Goal: Use online tool/utility: Utilize a website feature to perform a specific function

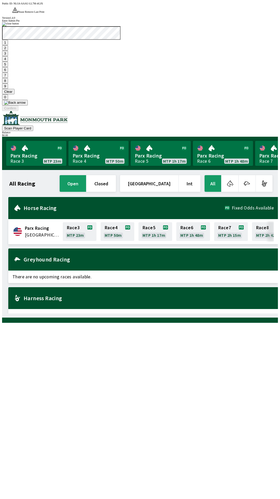
click at [8, 45] on button "1" at bounding box center [5, 42] width 6 height 5
click at [8, 89] on button "9" at bounding box center [5, 85] width 6 height 5
click at [8, 78] on button "7" at bounding box center [5, 74] width 6 height 5
click at [8, 56] on button "3" at bounding box center [5, 53] width 6 height 5
click at [18, 111] on button "Confirm" at bounding box center [10, 107] width 16 height 5
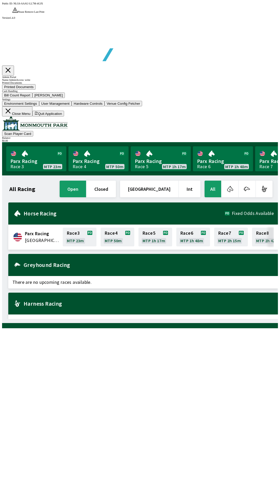
click at [32, 98] on button "Bill Count Report" at bounding box center [17, 94] width 30 height 5
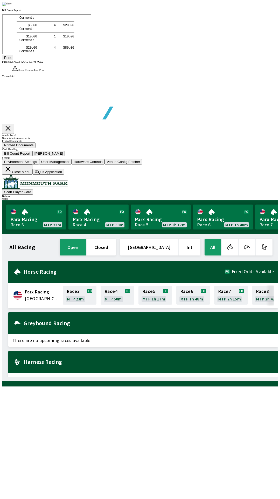
scroll to position [61, 0]
click at [13, 60] on button "Print" at bounding box center [7, 57] width 11 height 5
click at [12, 6] on img at bounding box center [7, 4] width 10 height 4
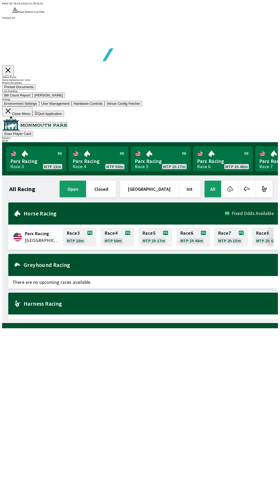
click at [65, 98] on button "[PERSON_NAME]" at bounding box center [48, 94] width 33 height 5
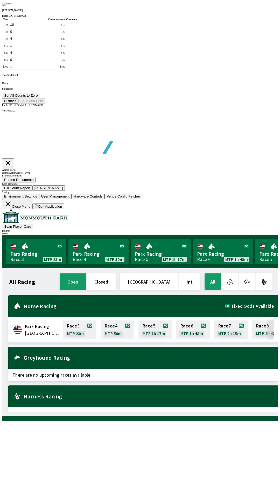
click at [40, 98] on button "Set All Counts to Zero" at bounding box center [21, 95] width 38 height 5
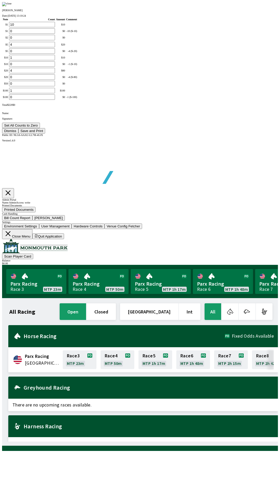
click at [45, 133] on button "Save and Print" at bounding box center [31, 130] width 27 height 5
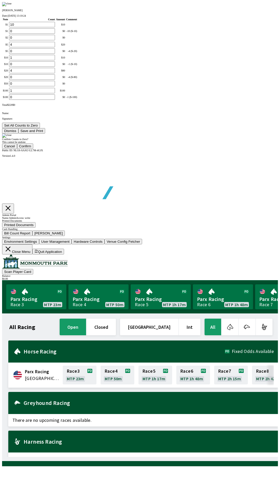
click at [34, 149] on button "Confirm" at bounding box center [25, 145] width 16 height 5
type input "0"
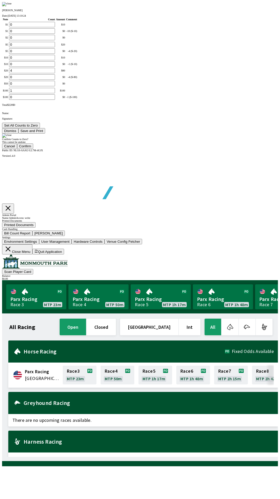
type input "0"
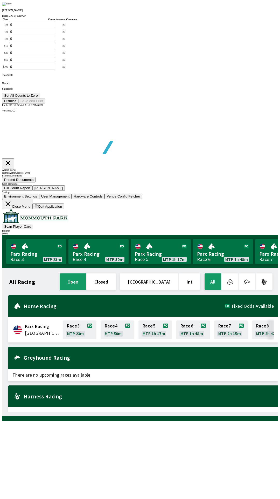
click at [18, 104] on button "Dismiss" at bounding box center [10, 100] width 16 height 5
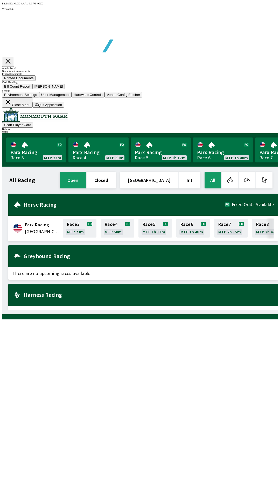
click at [32, 108] on button "Close Menu" at bounding box center [17, 102] width 30 height 10
